Goal: Navigation & Orientation: Find specific page/section

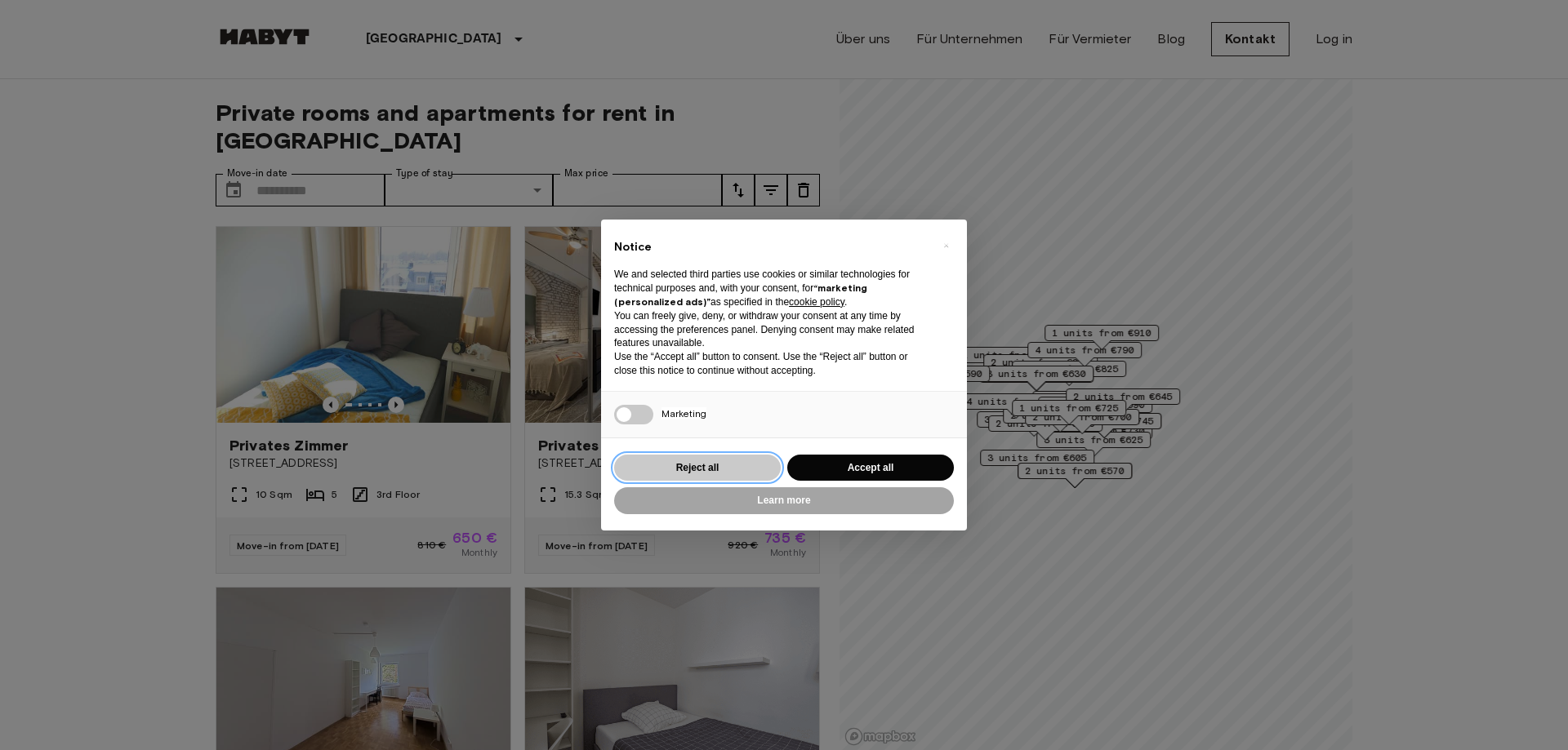
click at [715, 462] on button "Reject all" at bounding box center [697, 467] width 167 height 27
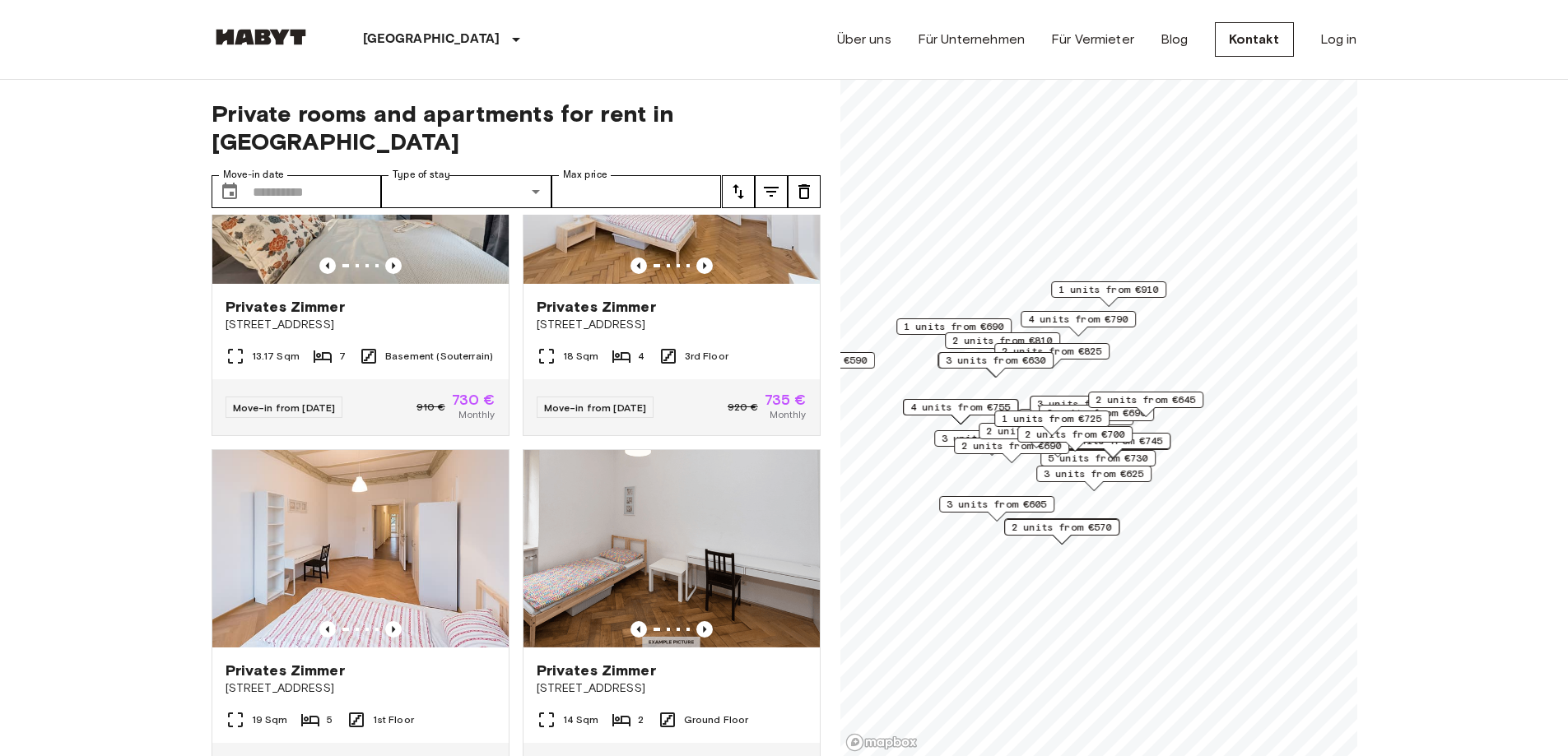
scroll to position [1234, 0]
click at [700, 259] on icon "Previous image" at bounding box center [704, 265] width 17 height 17
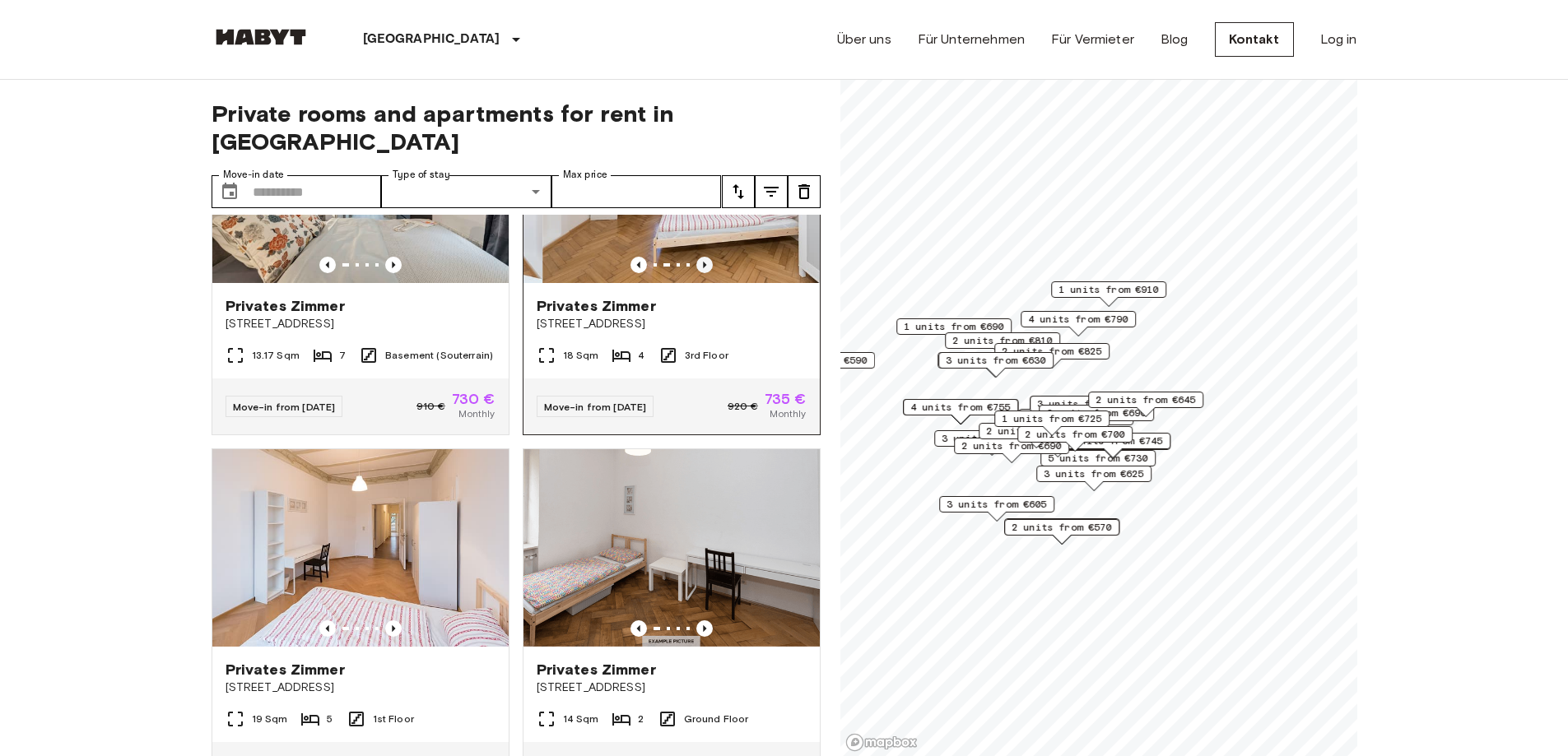
scroll to position [987, 0]
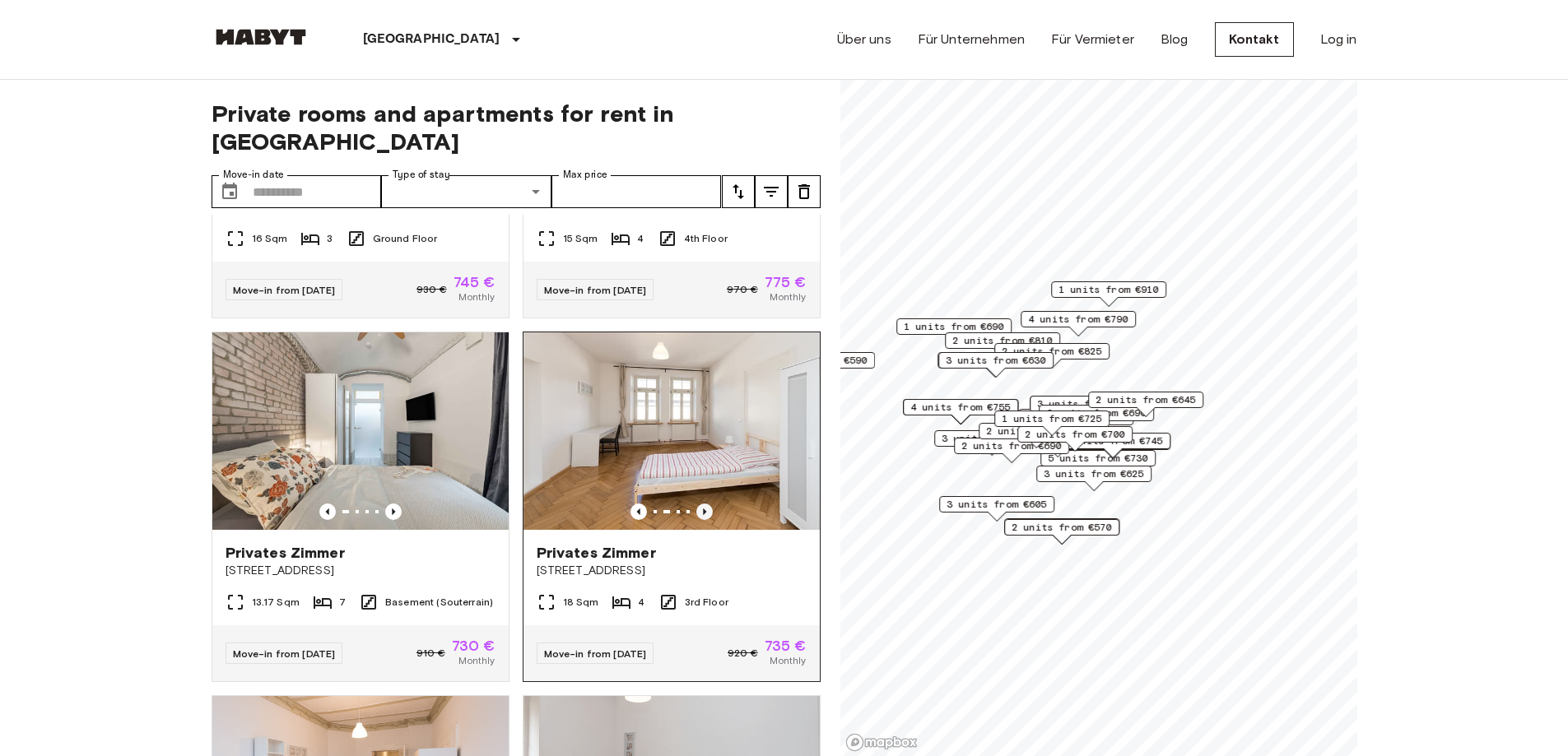
click at [698, 504] on icon "Previous image" at bounding box center [704, 512] width 17 height 17
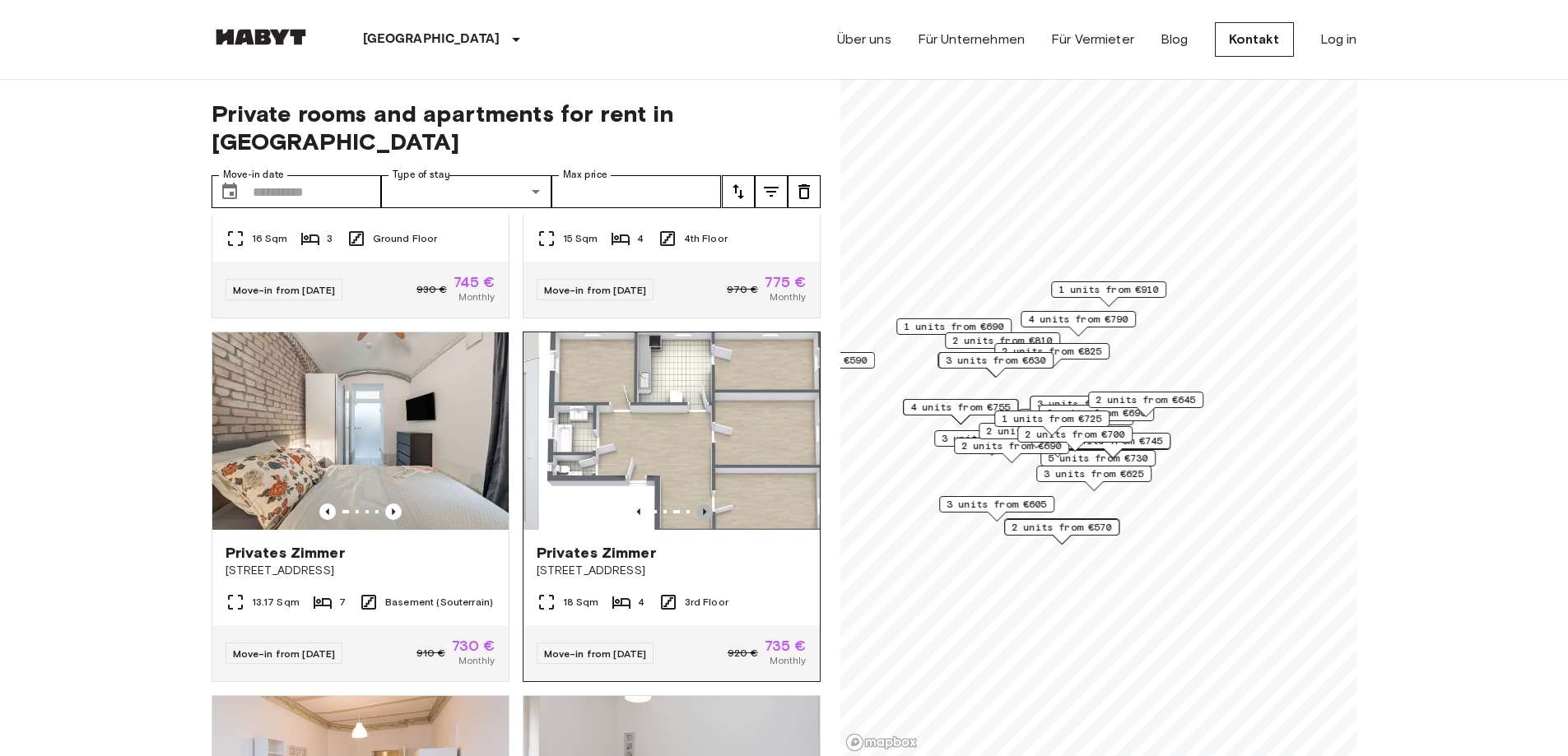
click at [698, 504] on icon "Previous image" at bounding box center [704, 512] width 17 height 17
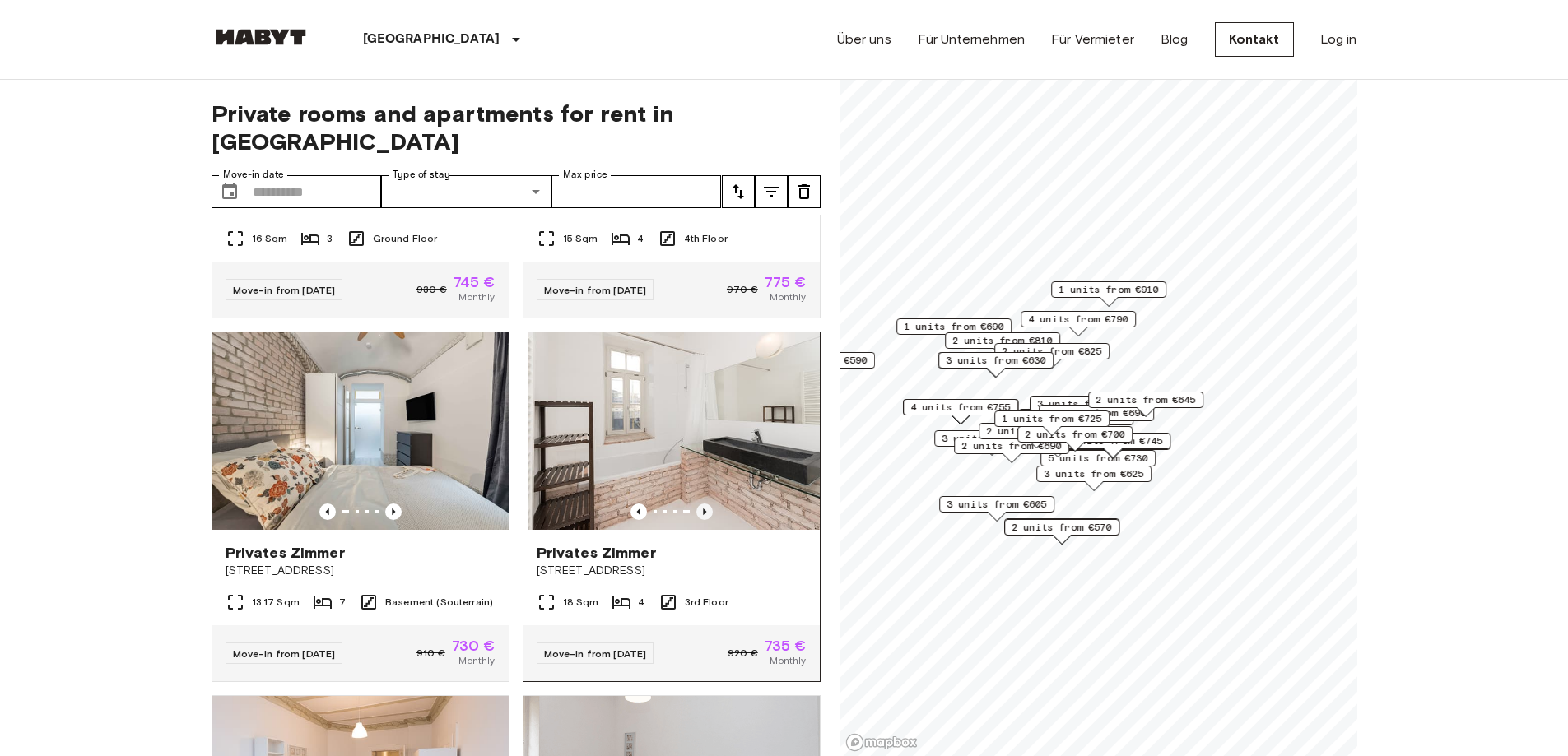
click at [698, 504] on icon "Previous image" at bounding box center [704, 512] width 17 height 17
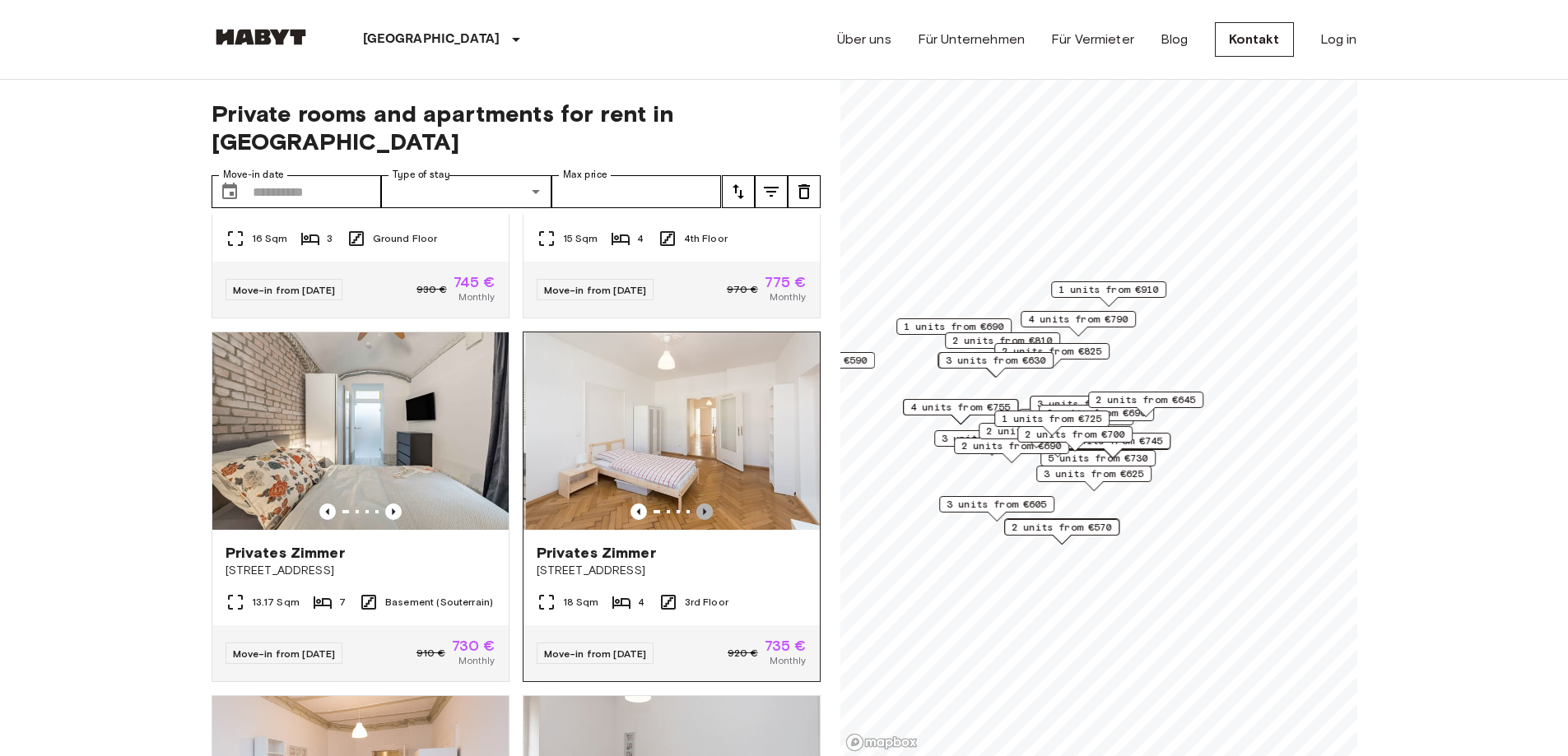
click at [698, 504] on icon "Previous image" at bounding box center [704, 512] width 17 height 17
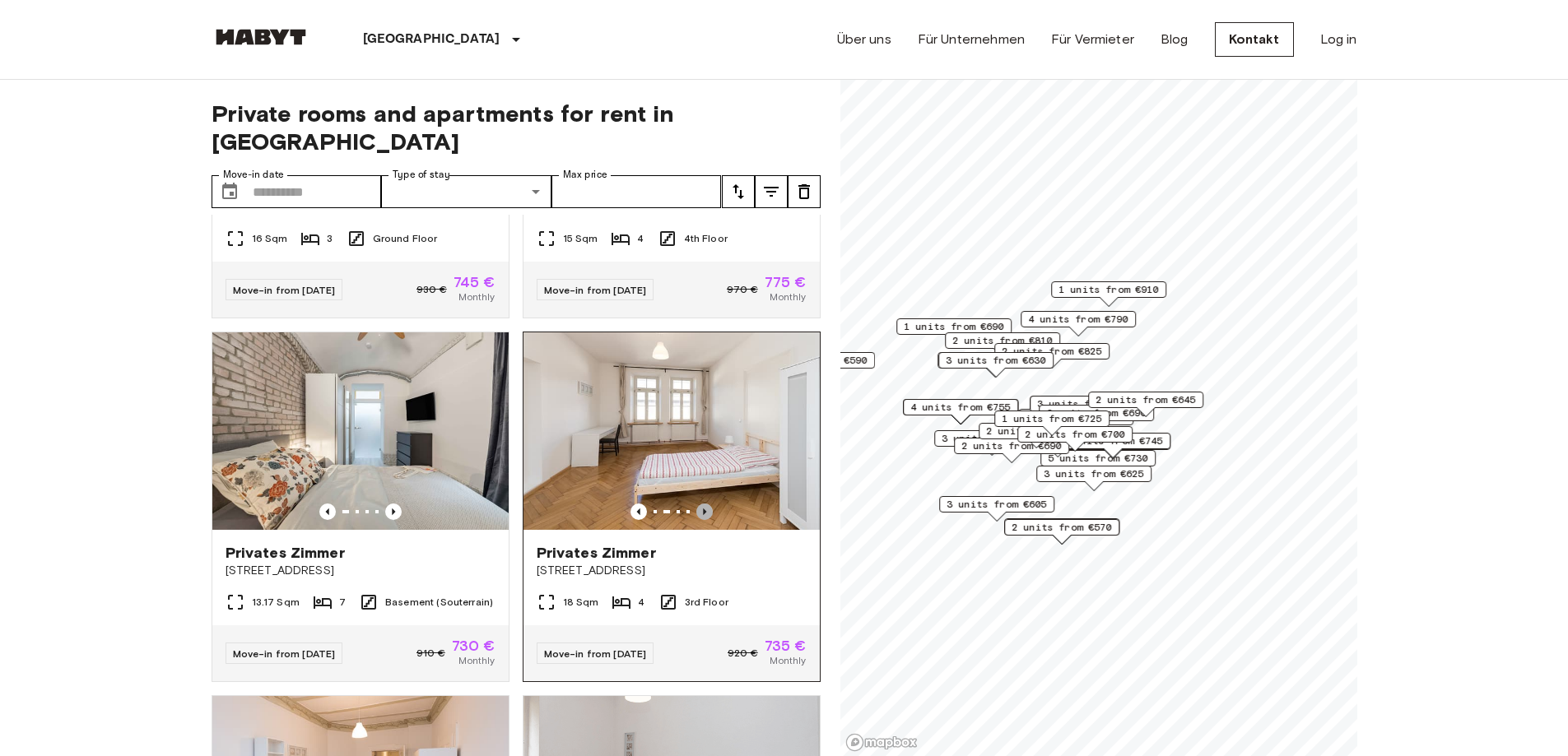
click at [698, 504] on icon "Previous image" at bounding box center [704, 512] width 17 height 17
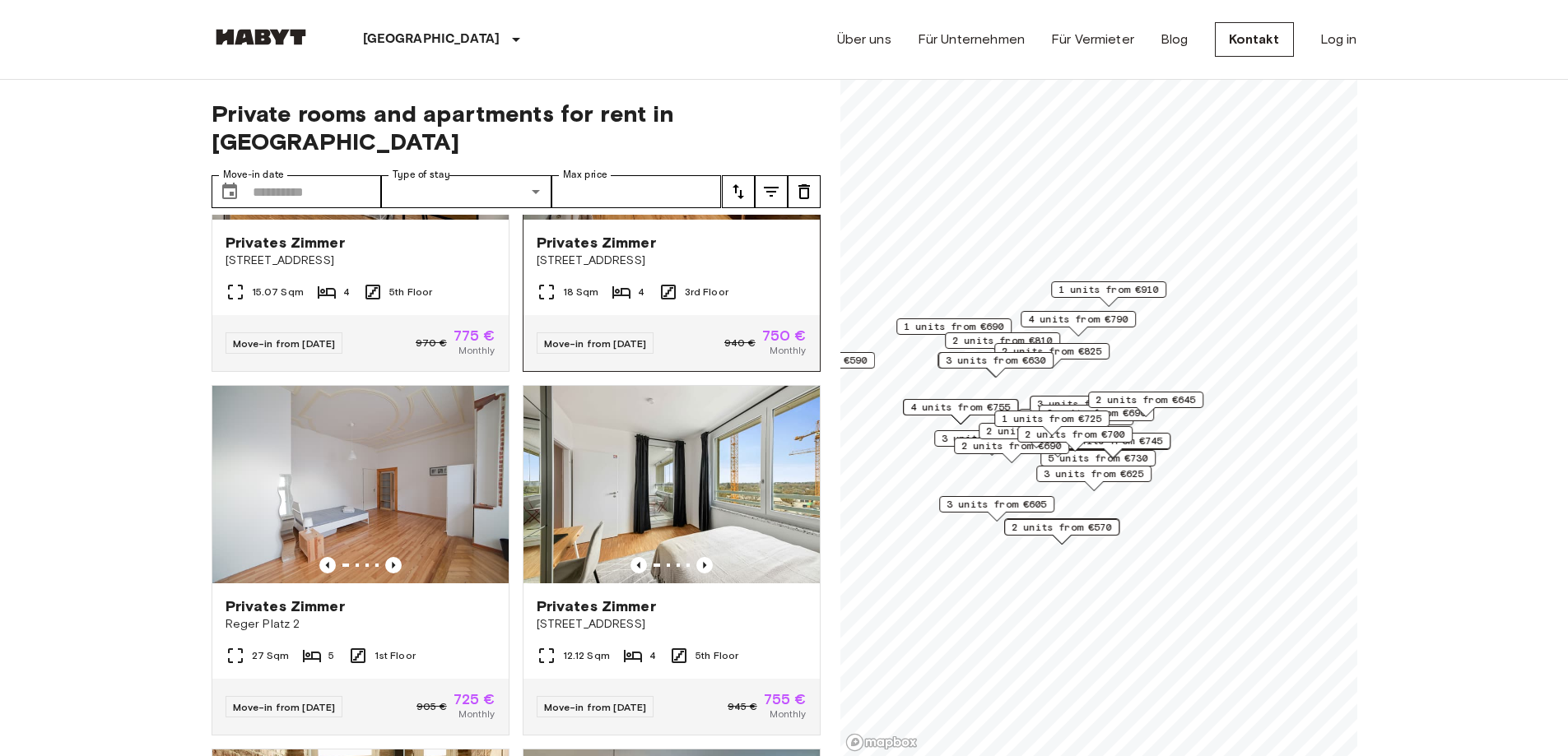
scroll to position [2057, 0]
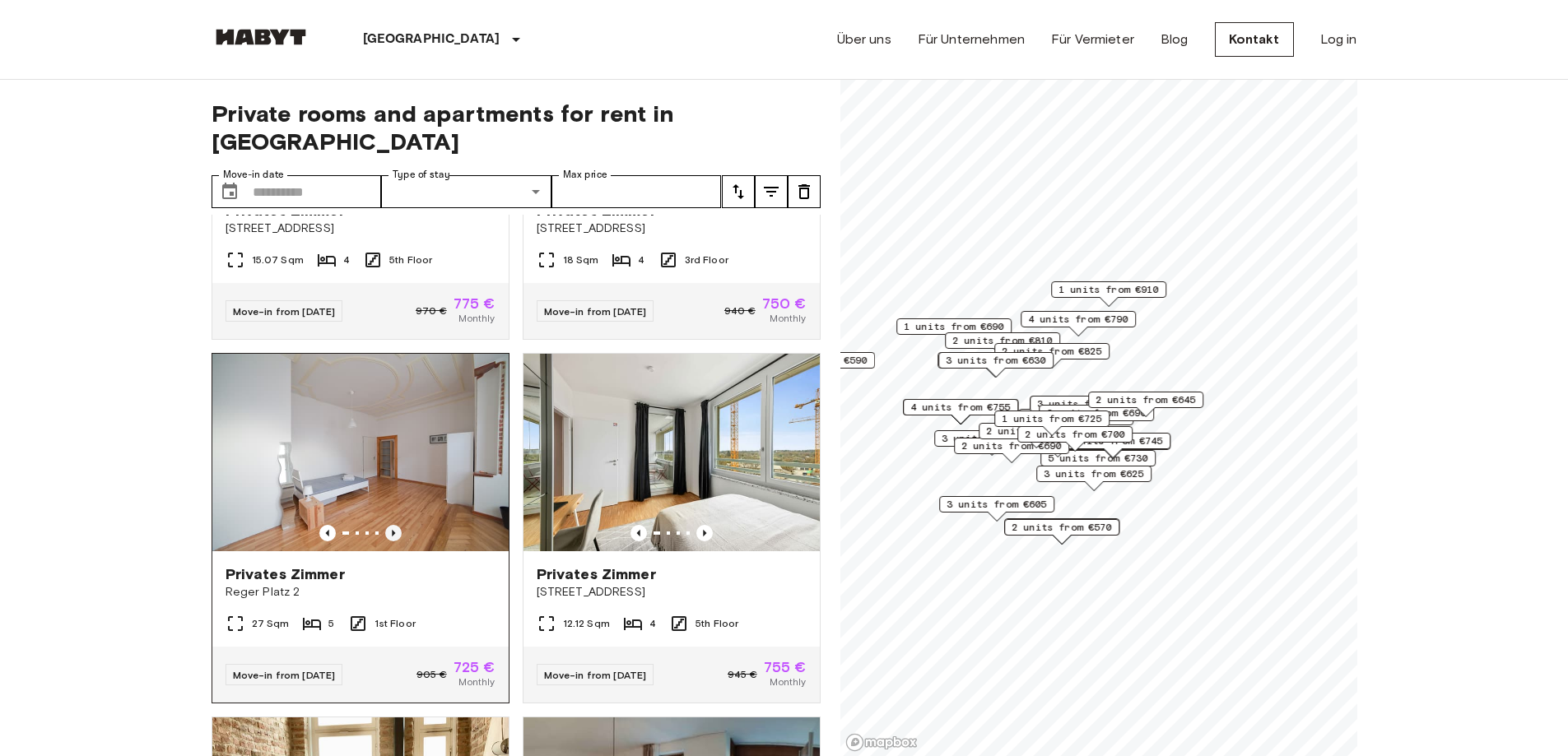
click at [395, 542] on icon "Previous image" at bounding box center [393, 533] width 17 height 17
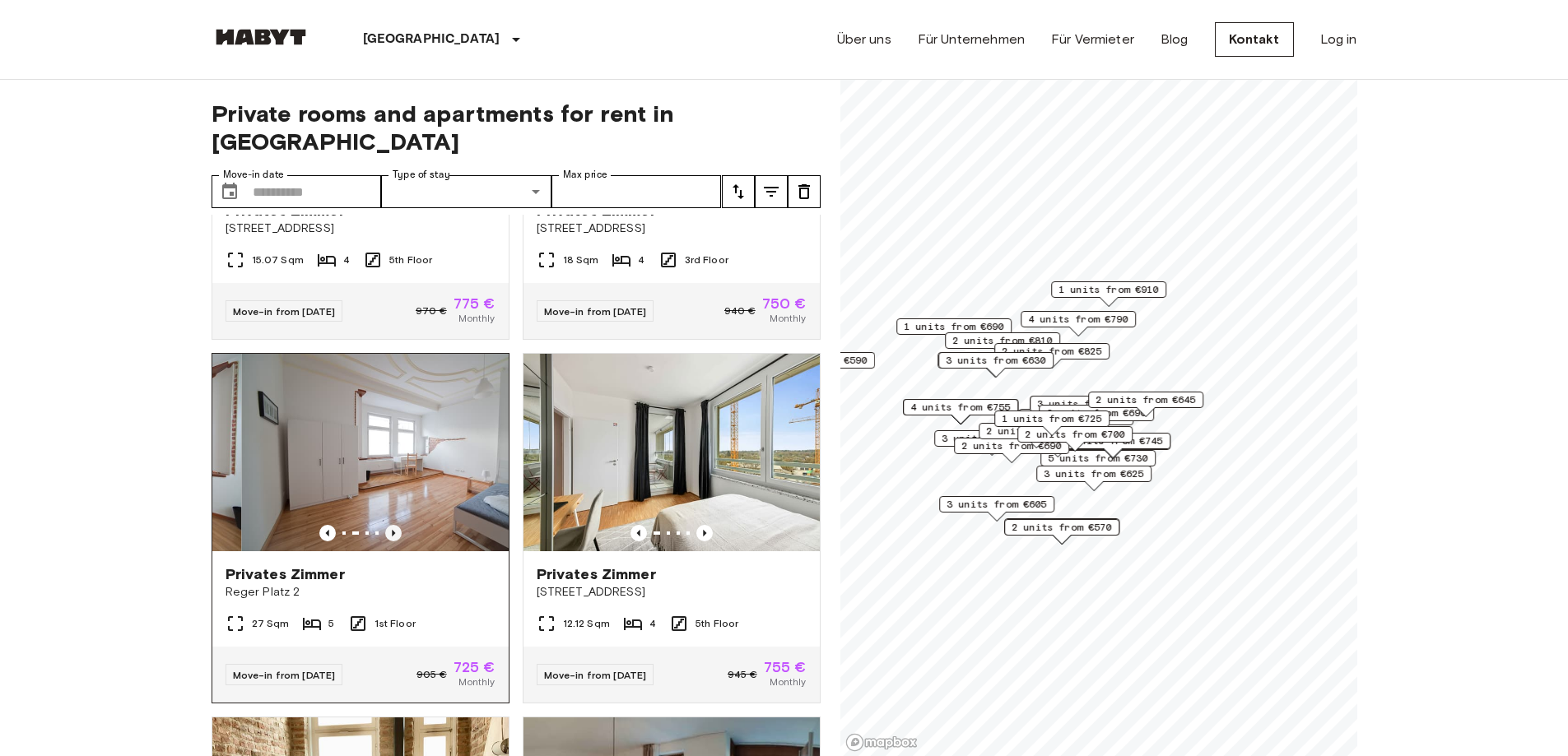
click at [395, 542] on icon "Previous image" at bounding box center [393, 533] width 17 height 17
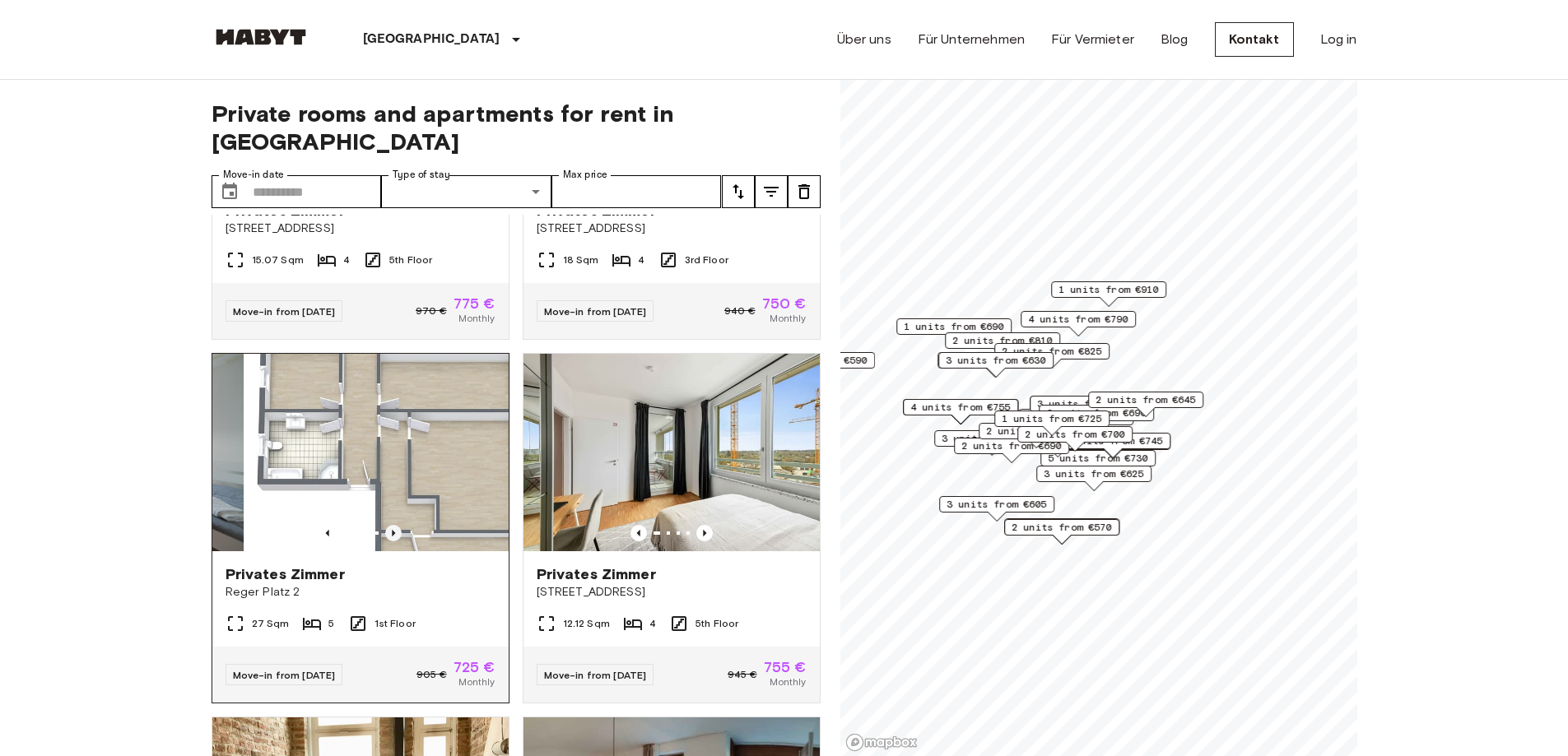
click at [395, 542] on icon "Previous image" at bounding box center [393, 533] width 17 height 17
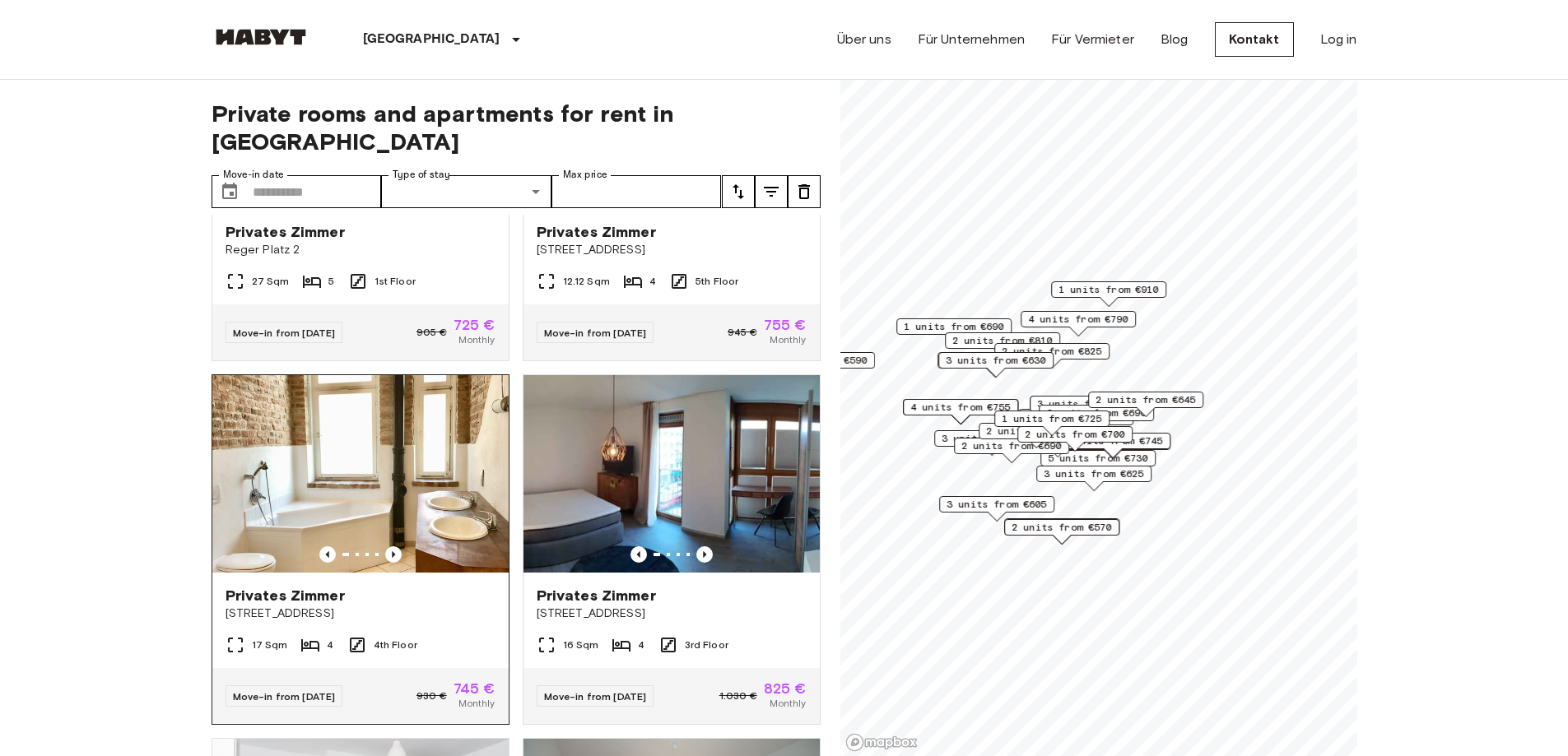
scroll to position [2468, 0]
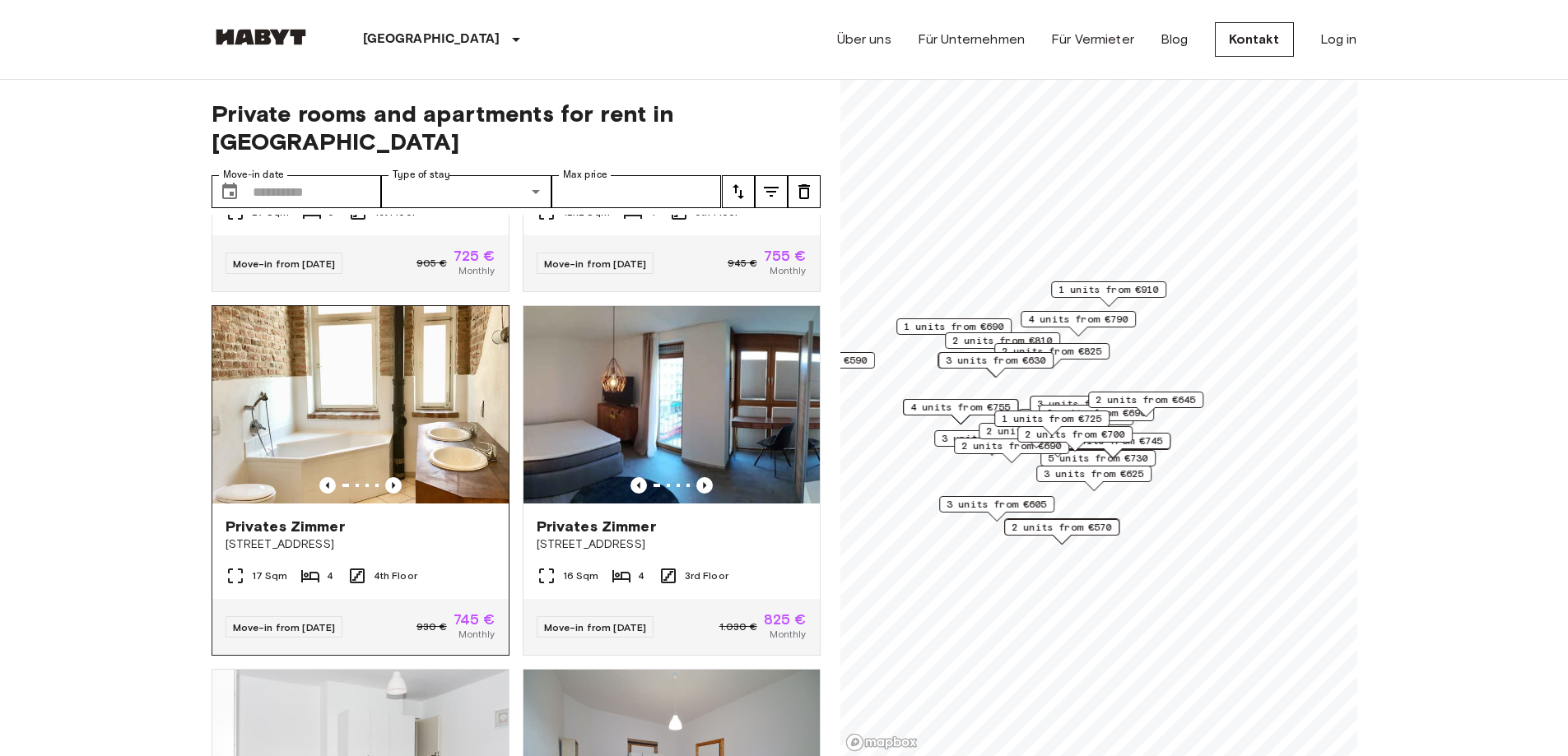
click at [380, 493] on div at bounding box center [360, 485] width 296 height 17
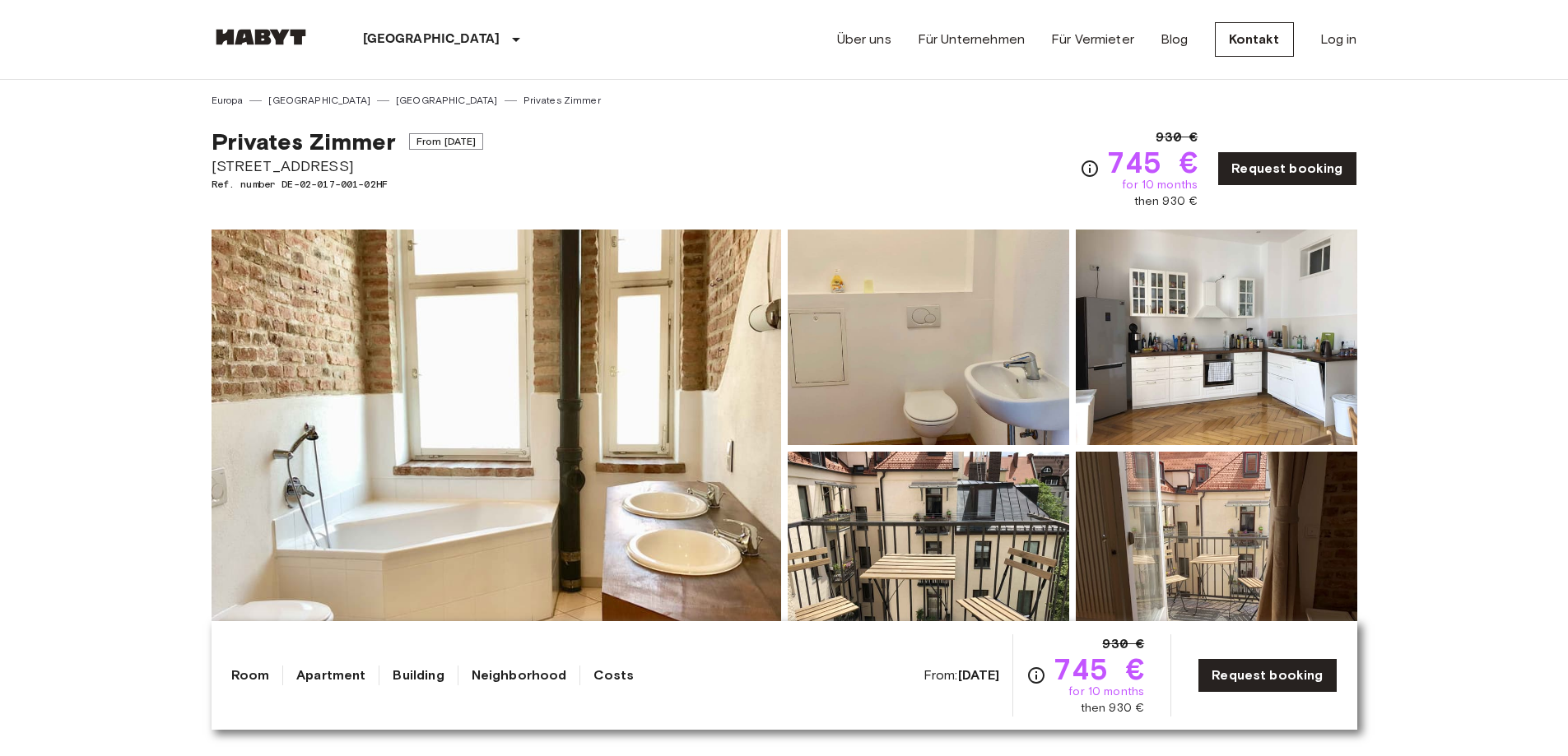
click at [276, 31] on img at bounding box center [261, 37] width 98 height 17
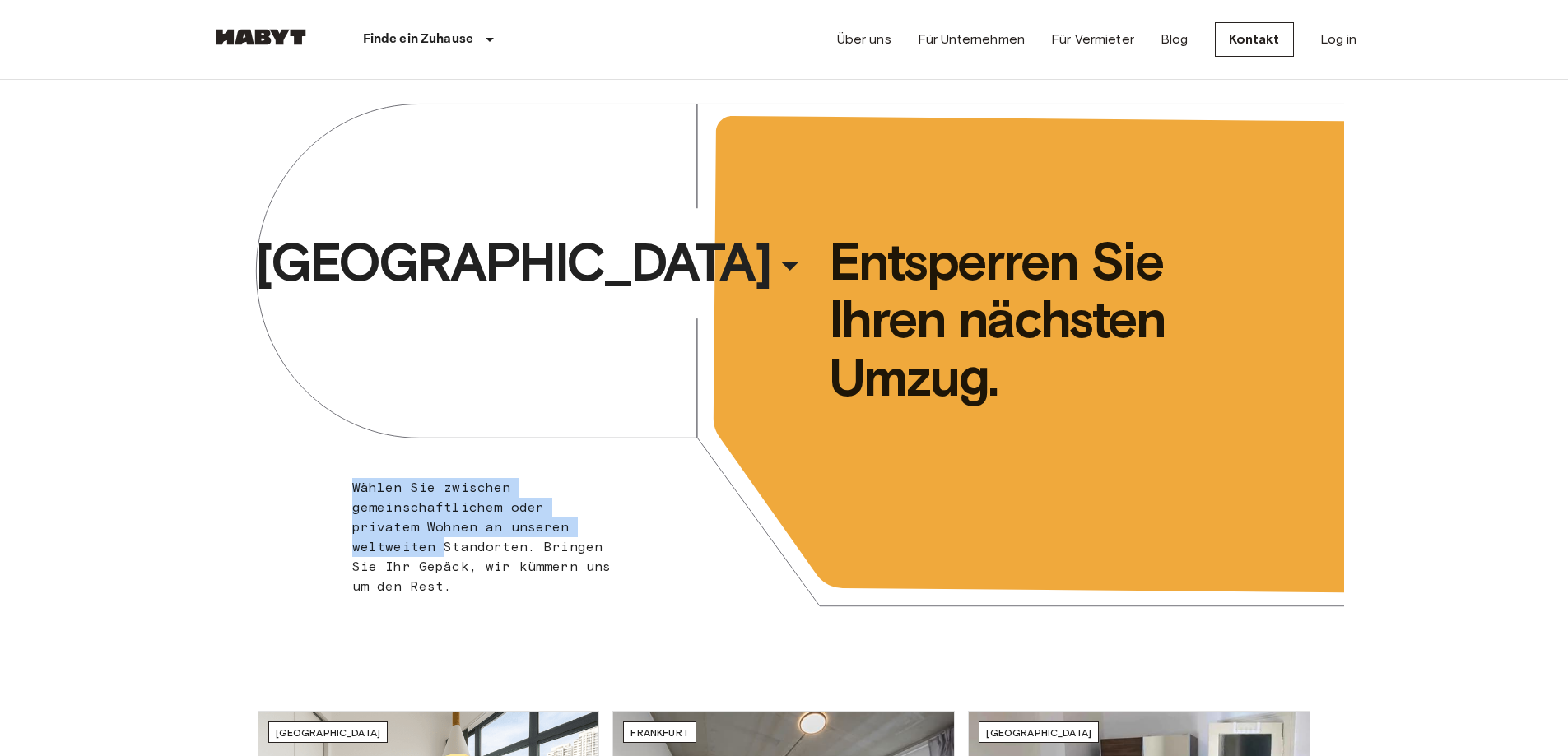
drag, startPoint x: 348, startPoint y: 472, endPoint x: 474, endPoint y: 600, distance: 179.6
click at [474, 600] on div "Berlin ​ ​ Wählen Sie zwischen gemeinschaftlichem oder privatem Wohnen an unser…" at bounding box center [784, 365] width 1119 height 571
click at [426, 592] on div "Wählen Sie zwischen gemeinschaftlichem oder privatem Wohnen an unseren weltweit…" at bounding box center [484, 537] width 263 height 119
drag, startPoint x: 423, startPoint y: 600, endPoint x: 345, endPoint y: 490, distance: 134.8
click at [341, 488] on div "Brüssel ​ ​ Wählen Sie zwischen gemeinschaftlichem oder privatem Wohnen an unse…" at bounding box center [784, 365] width 1119 height 571
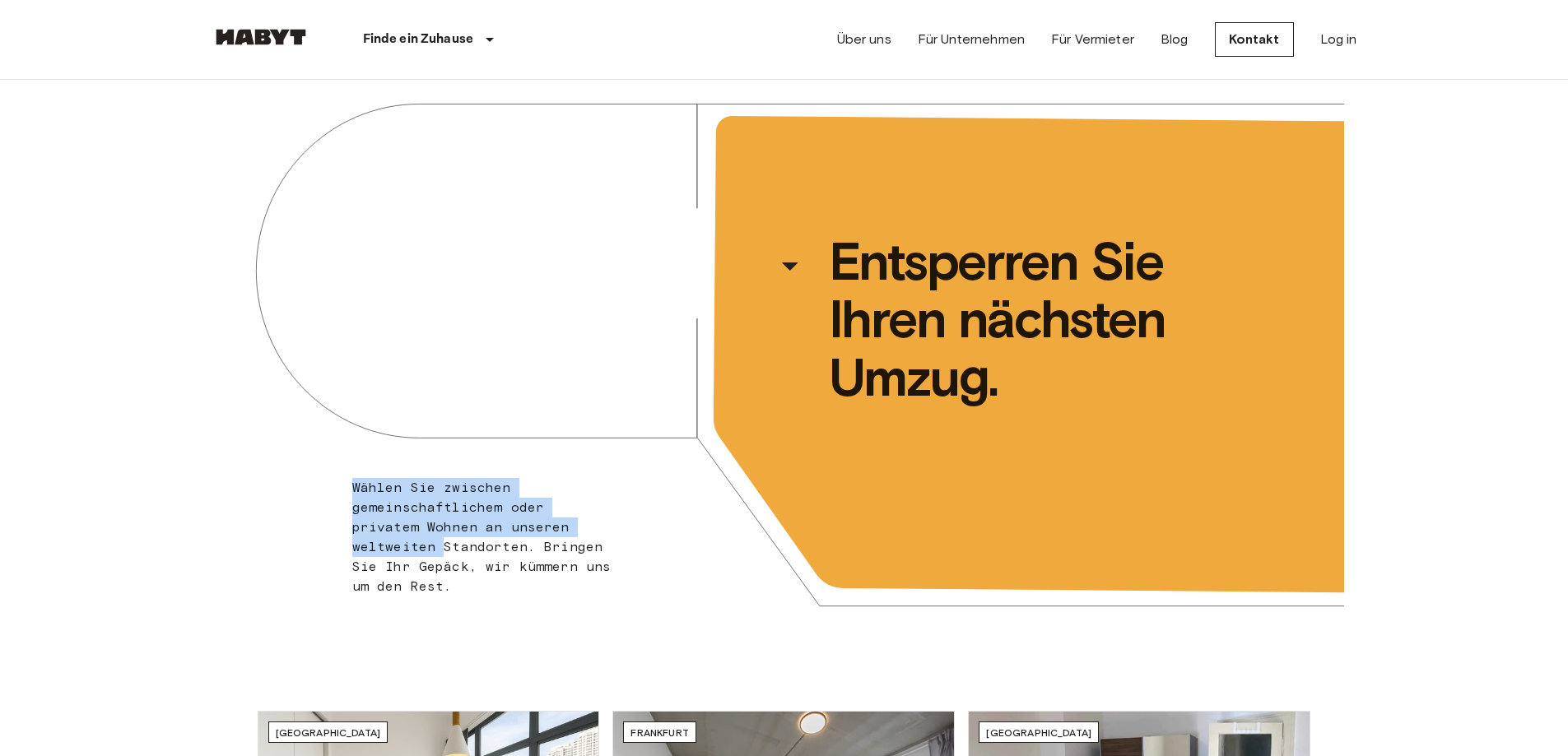
click at [345, 490] on div "Brüssel ​ ​ Wählen Sie zwischen gemeinschaftlichem oder privatem Wohnen an unse…" at bounding box center [784, 365] width 1119 height 571
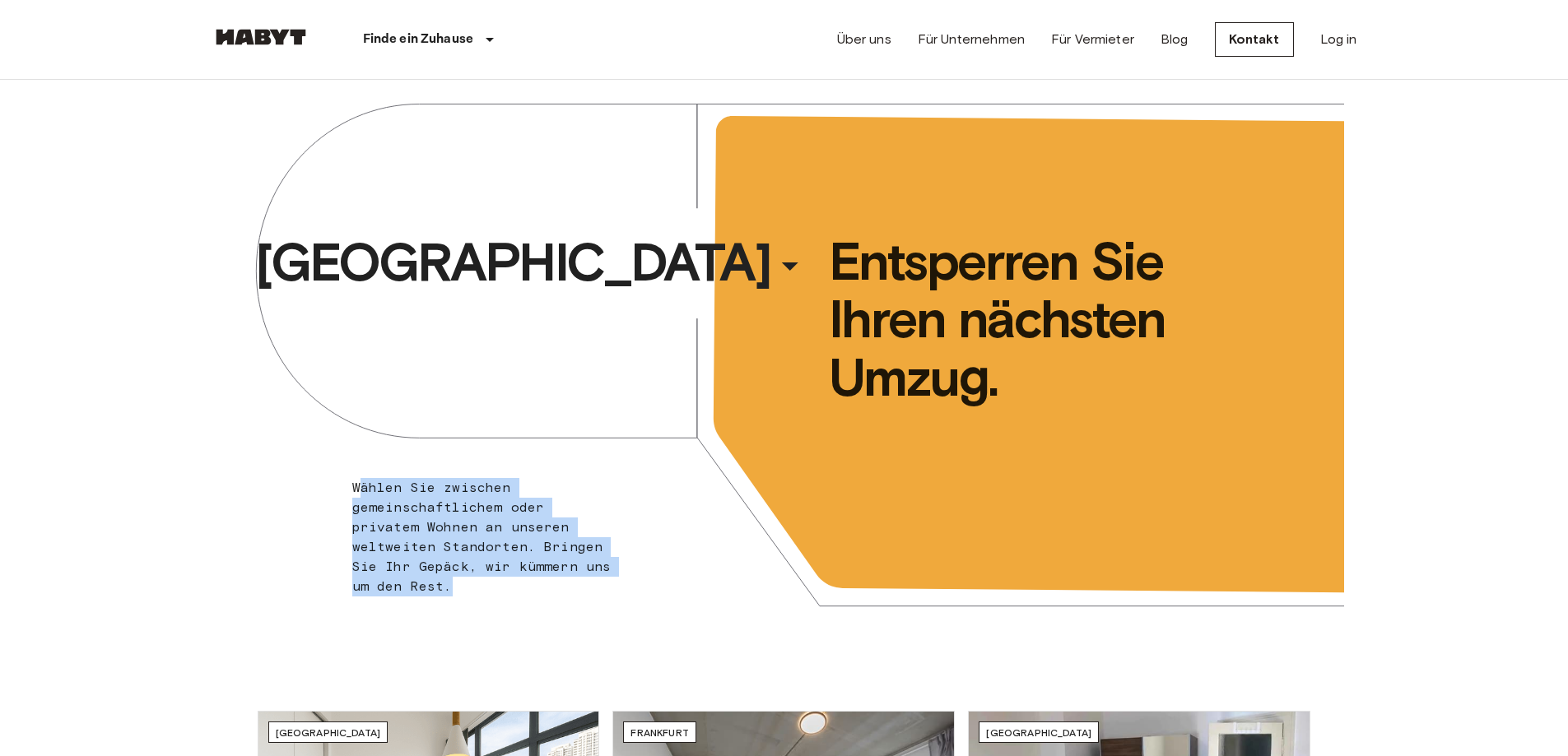
drag, startPoint x: 356, startPoint y: 484, endPoint x: 404, endPoint y: 586, distance: 112.7
click at [404, 586] on div "Wählen Sie zwischen gemeinschaftlichem oder privatem Wohnen an unseren weltweit…" at bounding box center [484, 537] width 263 height 119
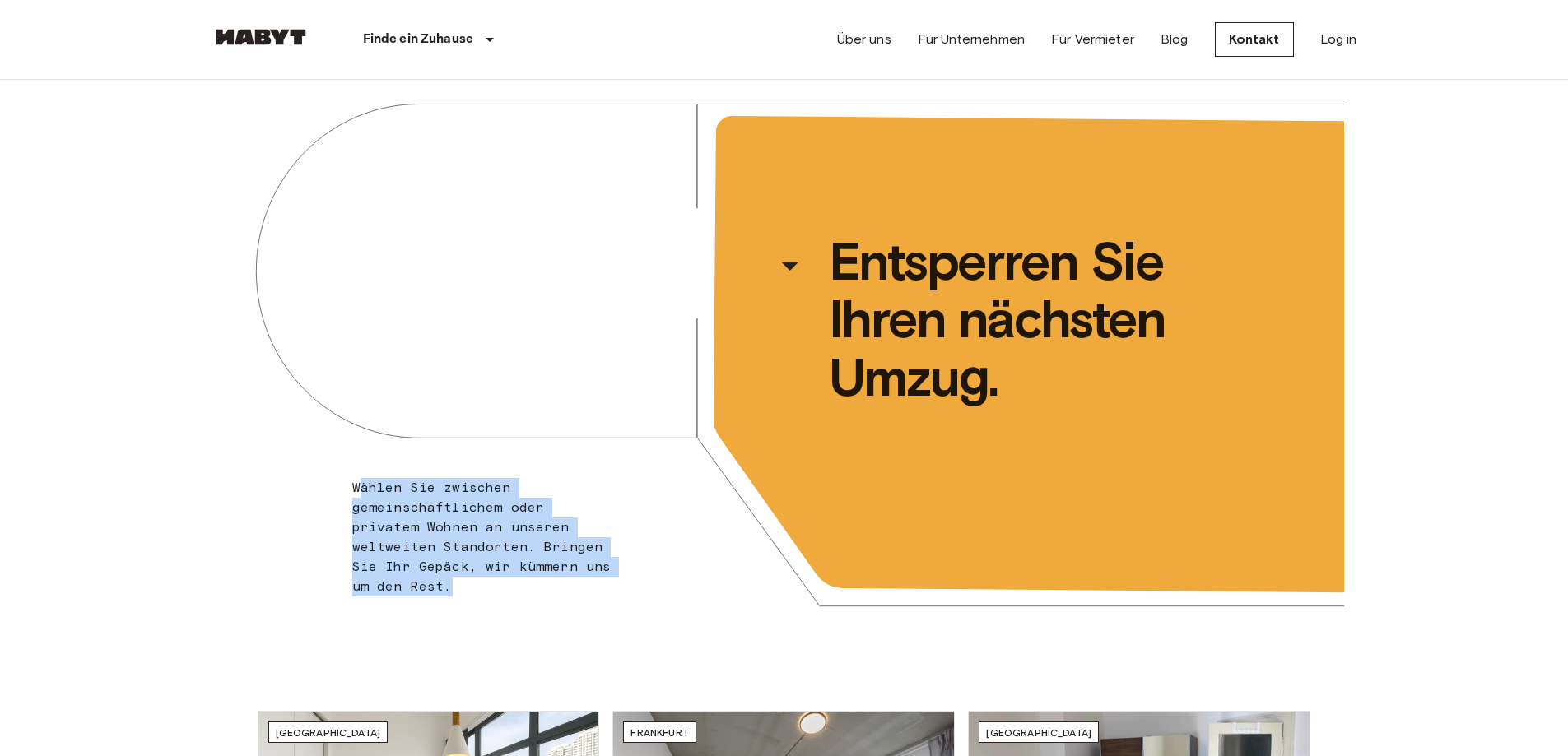
click at [404, 586] on div "Wählen Sie zwischen gemeinschaftlichem oder privatem Wohnen an unseren weltweit…" at bounding box center [484, 537] width 263 height 119
drag, startPoint x: 395, startPoint y: 586, endPoint x: 351, endPoint y: 496, distance: 100.2
click at [351, 496] on div "Düsseldorf ​ ​ Wählen Sie zwischen gemeinschaftlichem oder privatem Wohnen an u…" at bounding box center [784, 365] width 1119 height 571
